Goal: Task Accomplishment & Management: Complete application form

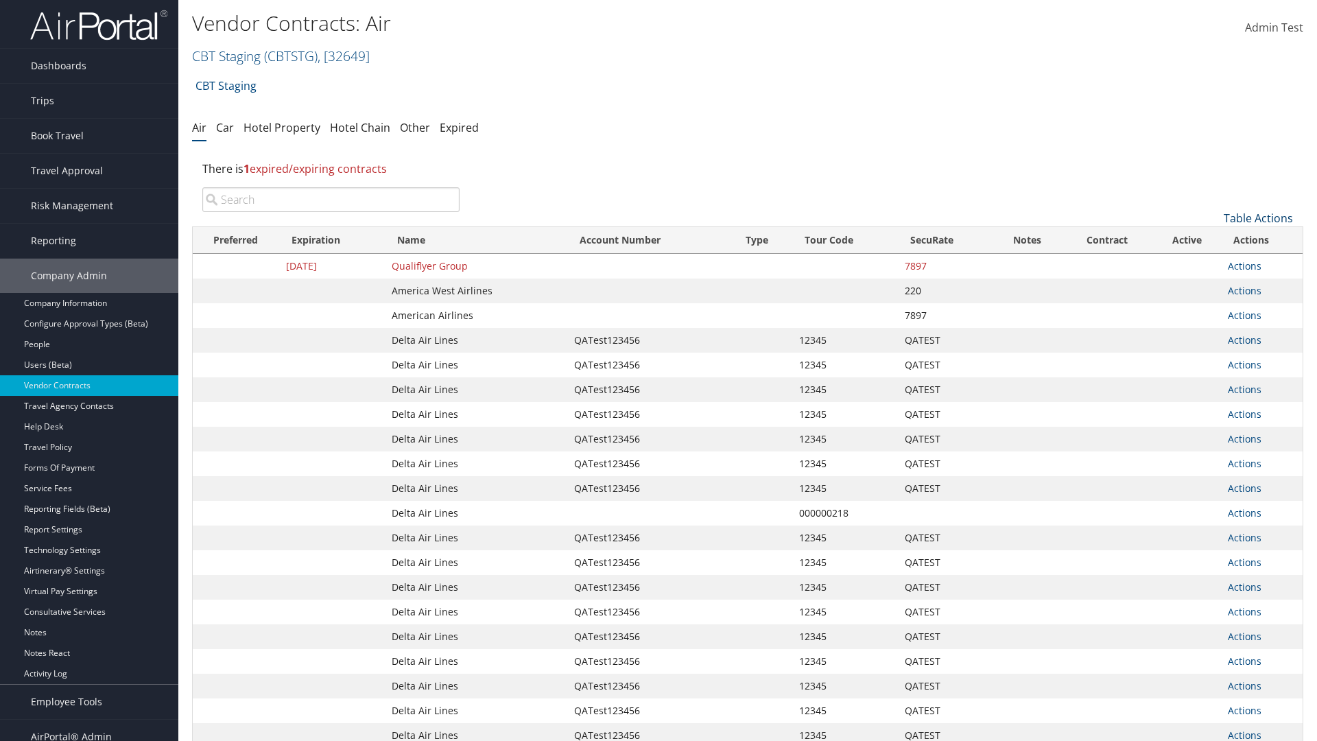
click at [1258, 218] on link "Table Actions" at bounding box center [1257, 218] width 69 height 15
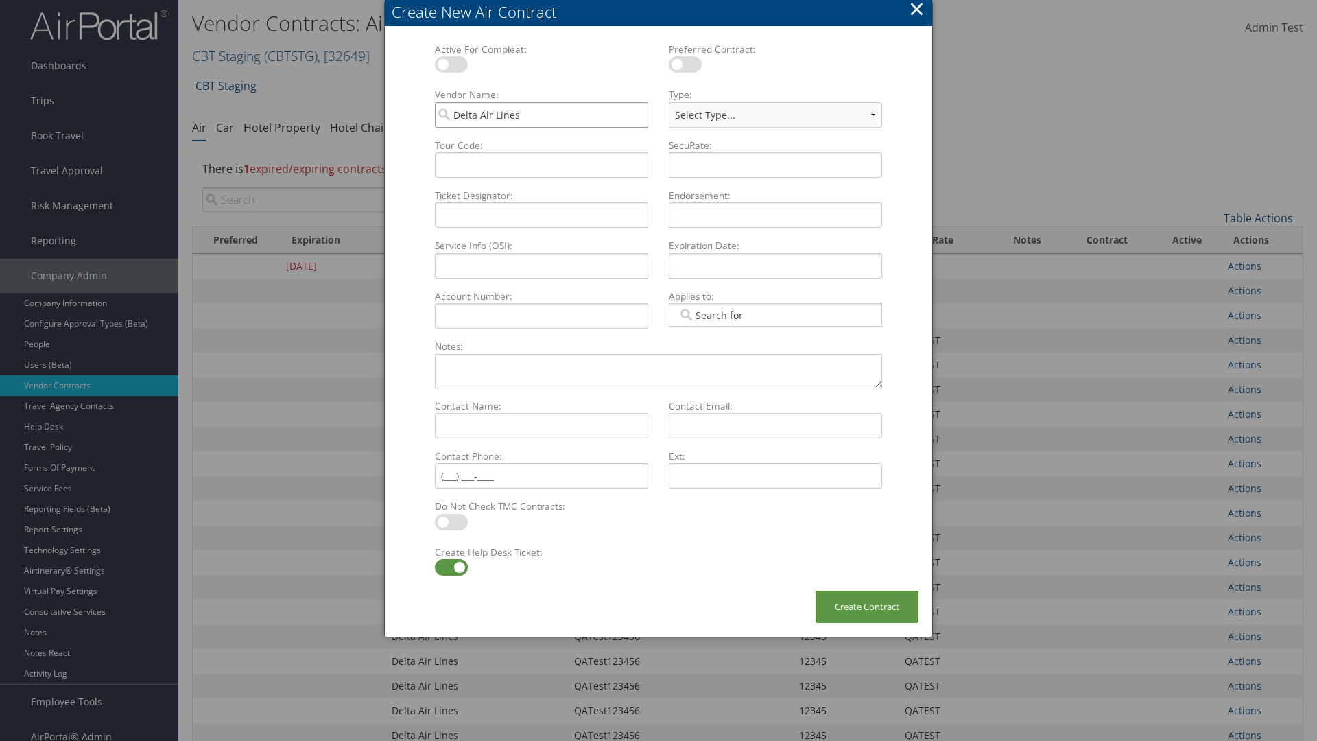
type input "Delta Air Lines"
select select "[object Object]"
type input "QATest123456"
type input "12345"
type input "QATEST"
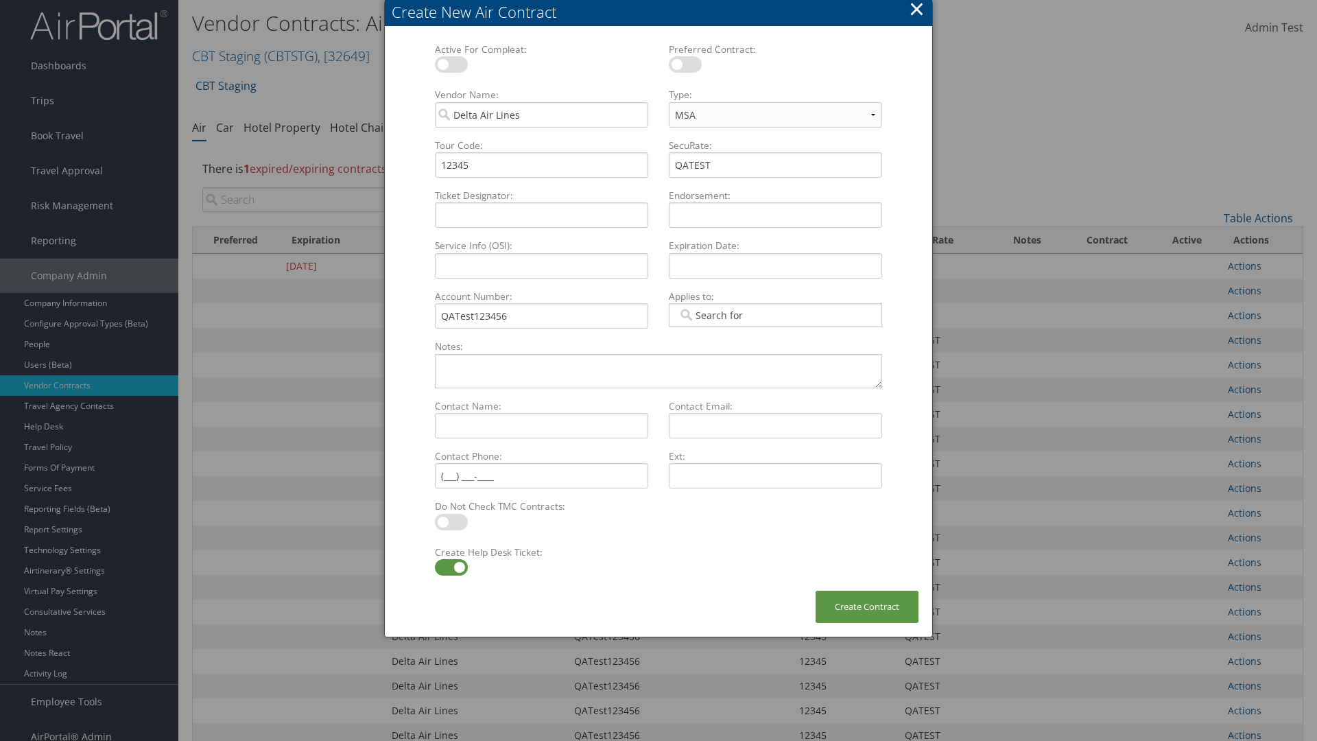
click at [451, 567] on label at bounding box center [451, 567] width 33 height 16
click at [451, 567] on input "checkbox" at bounding box center [446, 569] width 9 height 9
checkbox input "false"
click at [867, 606] on button "Create Contract" at bounding box center [866, 606] width 103 height 32
